Goal: Information Seeking & Learning: Understand process/instructions

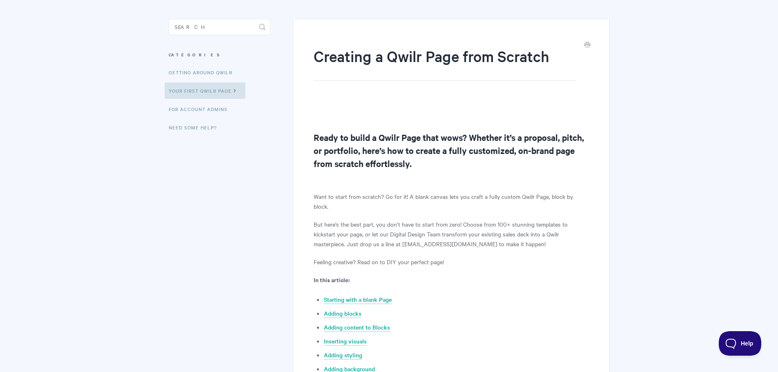
scroll to position [163, 0]
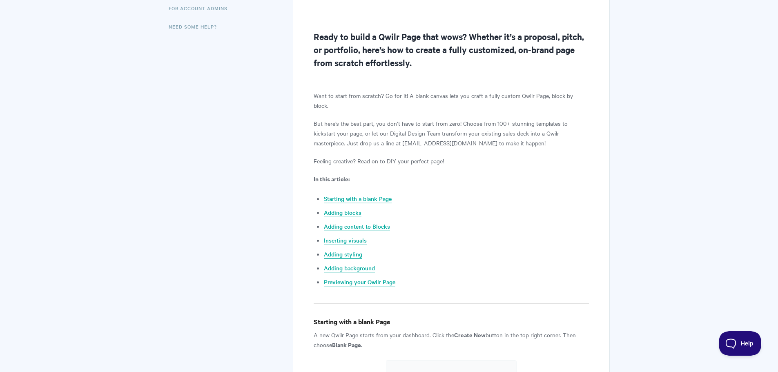
click at [352, 250] on link "Adding styling" at bounding box center [343, 254] width 38 height 9
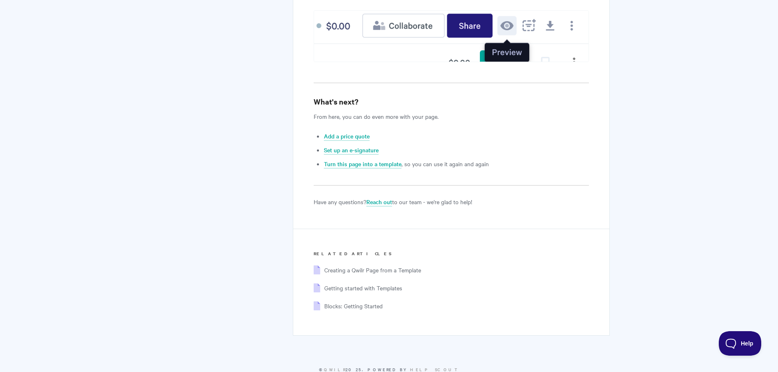
scroll to position [3179, 0]
click at [392, 264] on span "Creating a Qwilr Page from a Template" at bounding box center [372, 268] width 97 height 8
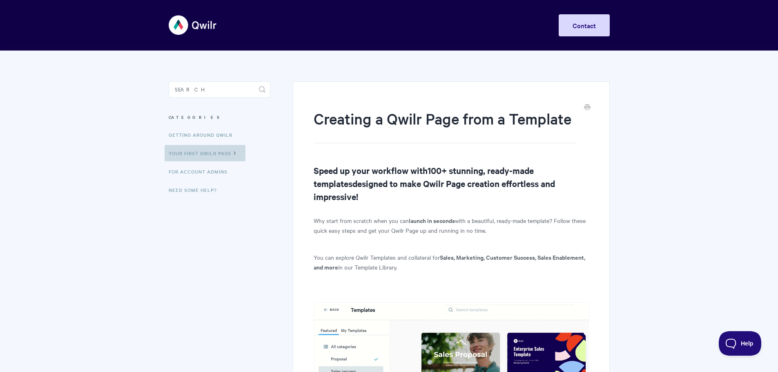
click at [228, 157] on link "Your First Qwilr Page" at bounding box center [205, 153] width 81 height 16
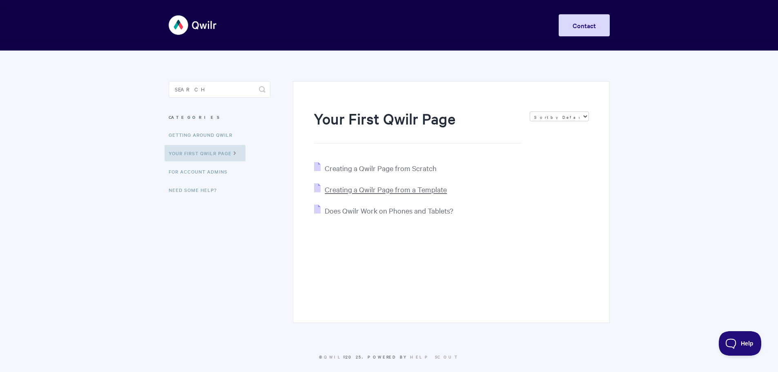
click at [389, 189] on span "Creating a Qwilr Page from a Template" at bounding box center [386, 189] width 122 height 9
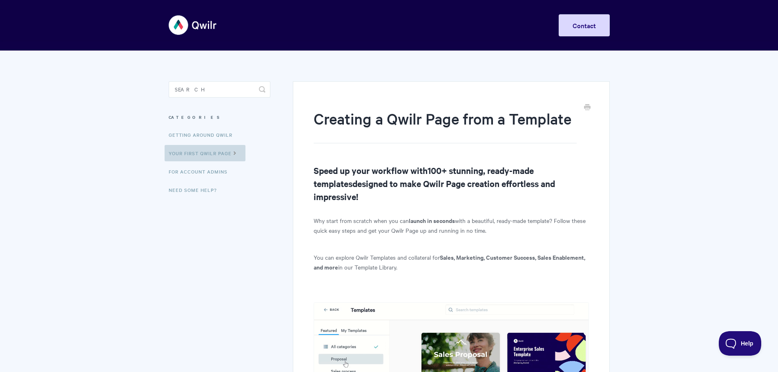
click at [217, 152] on link "Your First Qwilr Page" at bounding box center [205, 153] width 81 height 16
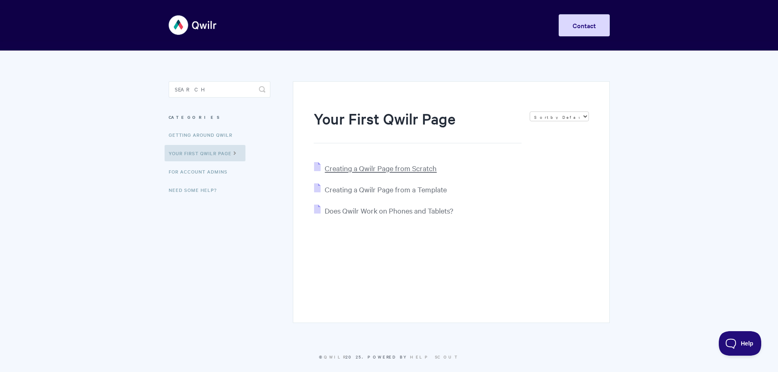
click at [369, 165] on span "Creating a Qwilr Page from Scratch" at bounding box center [381, 167] width 112 height 9
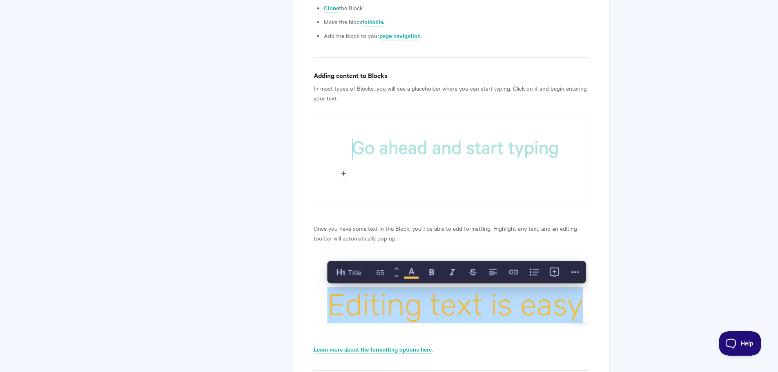
scroll to position [939, 0]
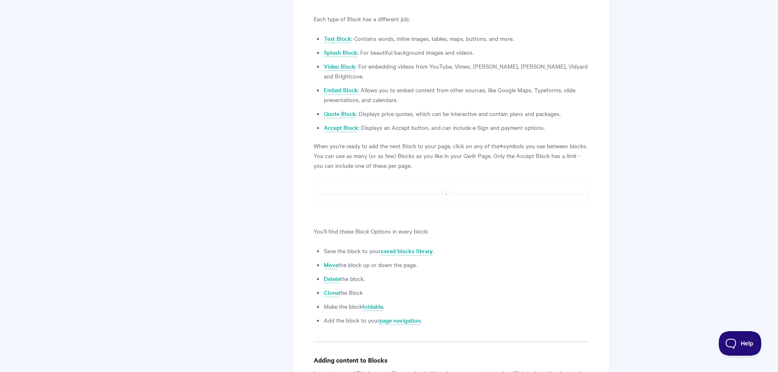
click at [499, 226] on p "You'll find these Block Options in every block:" at bounding box center [451, 231] width 275 height 10
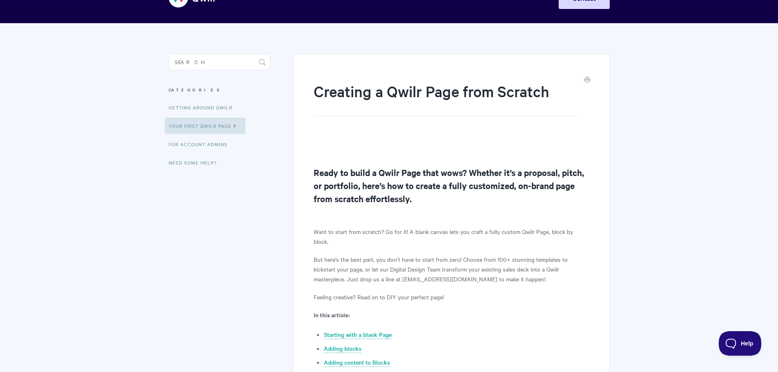
scroll to position [0, 0]
